Goal: Obtain resource: Download file/media

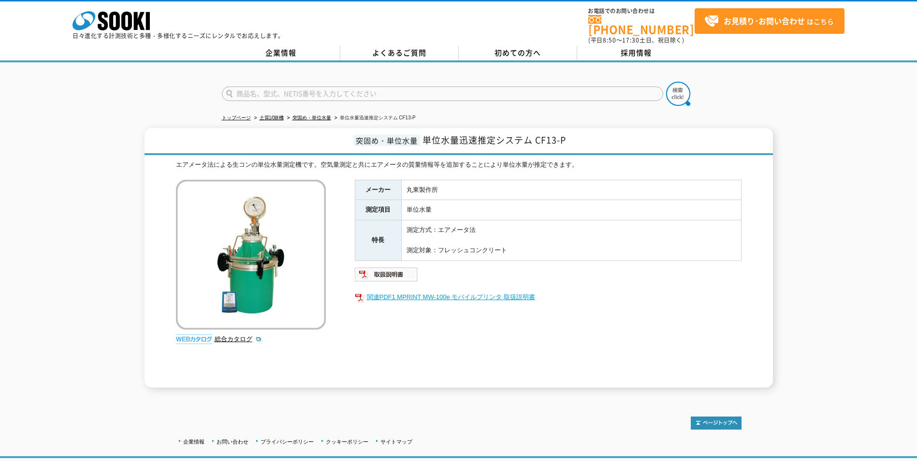
click at [404, 291] on link "関連PDF1 MPRINT MW-100e モバイルプリンタ 取扱説明書" at bounding box center [548, 297] width 387 height 13
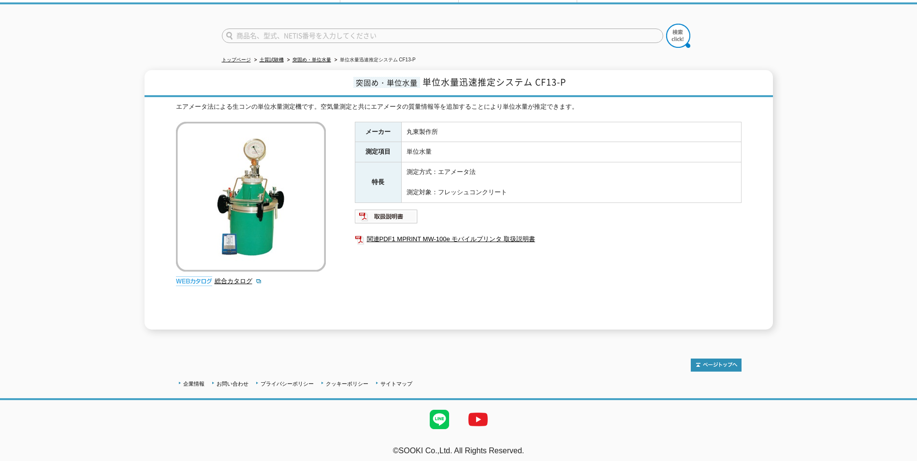
scroll to position [10, 0]
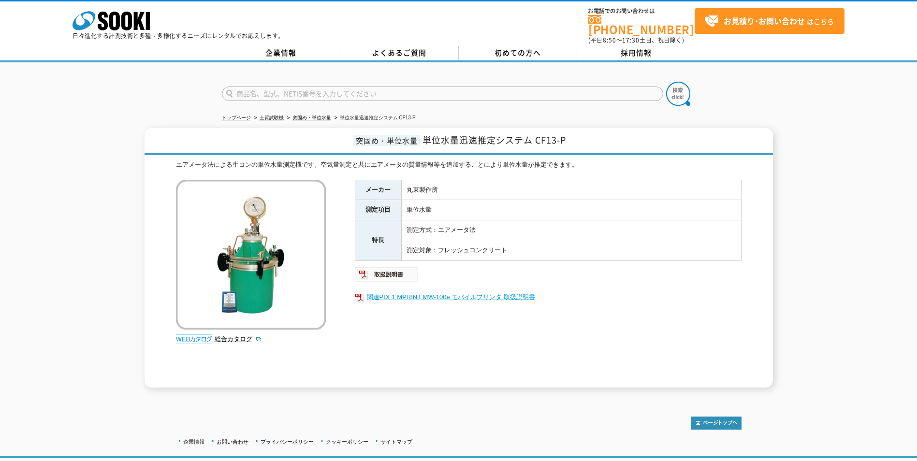
click at [444, 292] on link "関連PDF1 MPRINT MW-100e モバイルプリンタ 取扱説明書" at bounding box center [548, 297] width 387 height 13
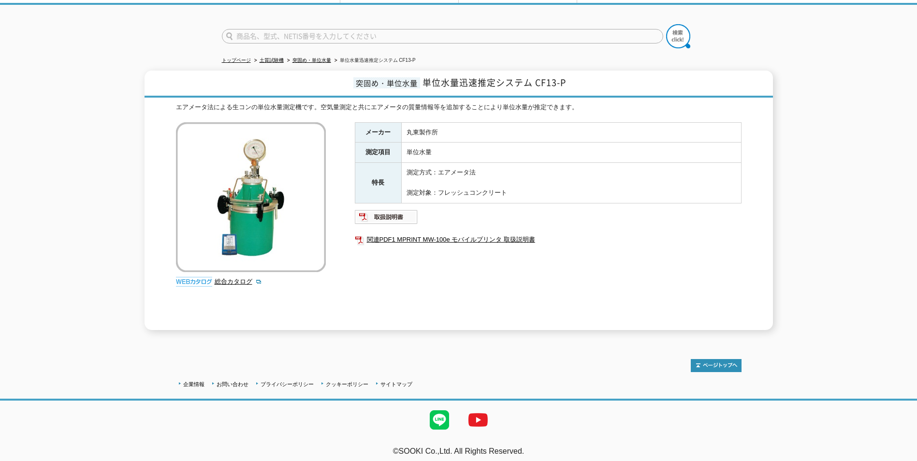
scroll to position [58, 0]
